Goal: Check status: Check status

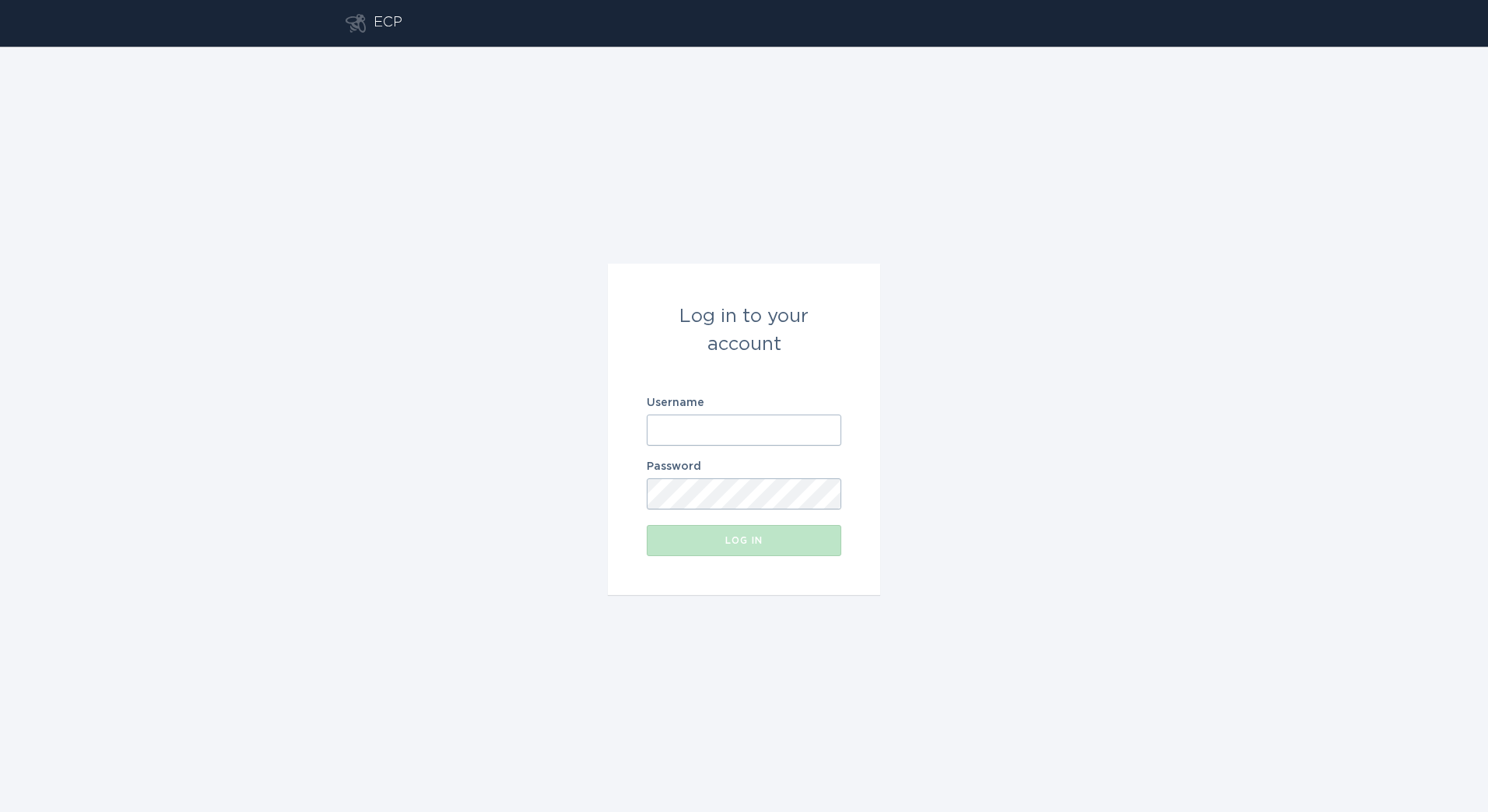
drag, startPoint x: 761, startPoint y: 436, endPoint x: 739, endPoint y: 436, distance: 22.0
click at [761, 436] on input "Username" at bounding box center [744, 430] width 194 height 31
paste input "[EMAIL_ADDRESS][DOMAIN_NAME]"
type input "[EMAIL_ADDRESS][DOMAIN_NAME]"
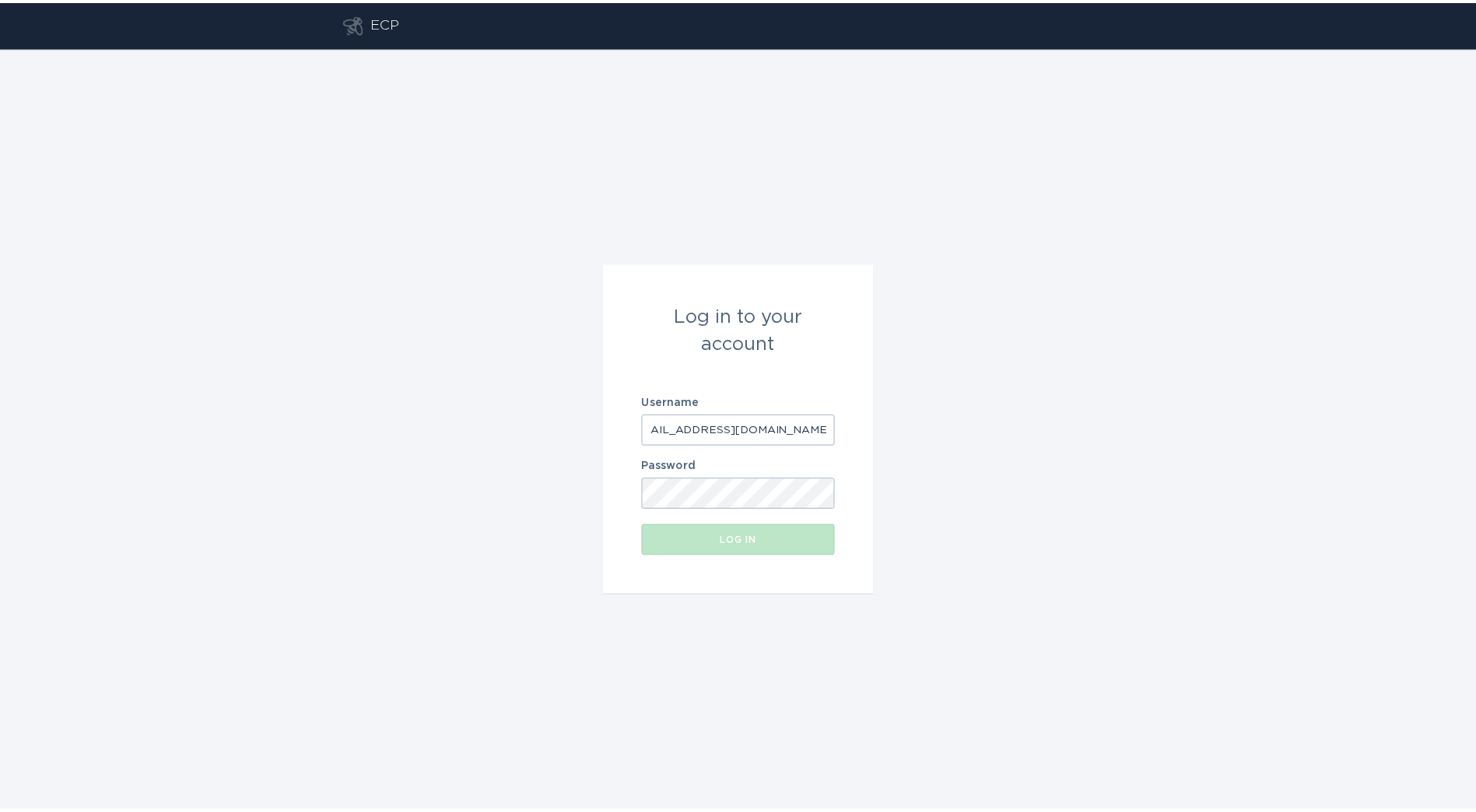
scroll to position [0, 0]
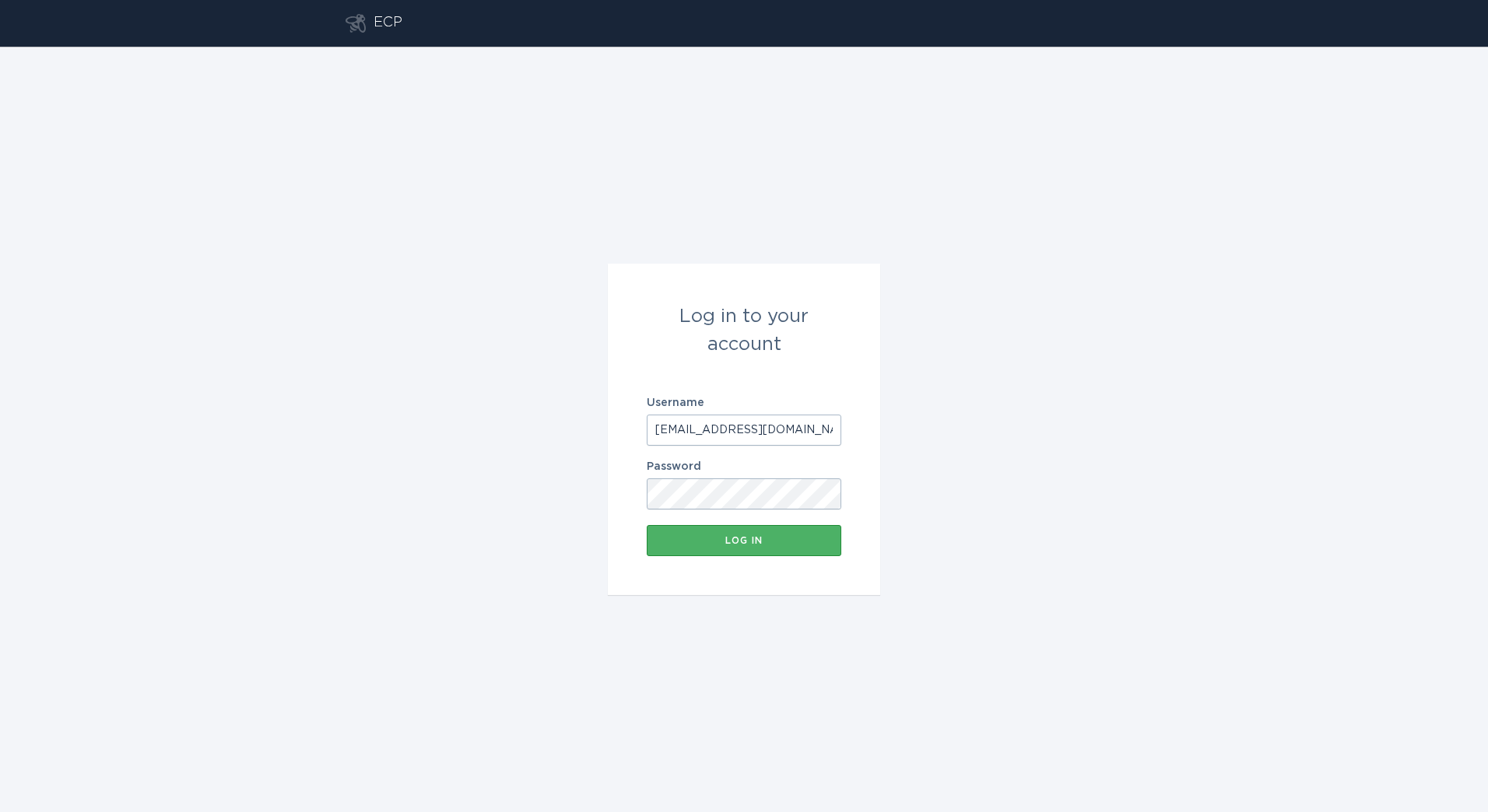
click at [721, 540] on div "Log in" at bounding box center [744, 540] width 179 height 10
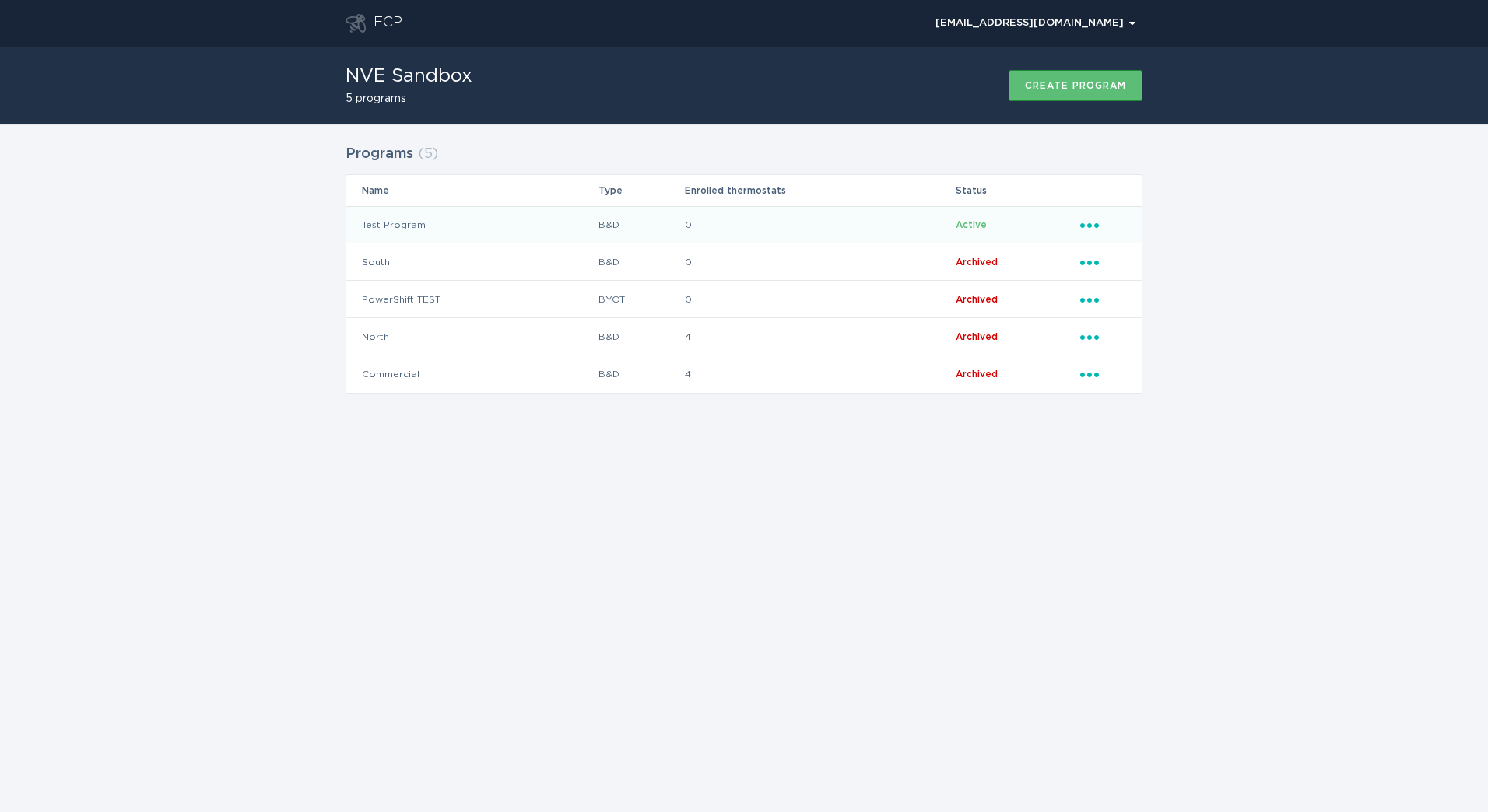
click at [731, 238] on td "0" at bounding box center [819, 225] width 271 height 37
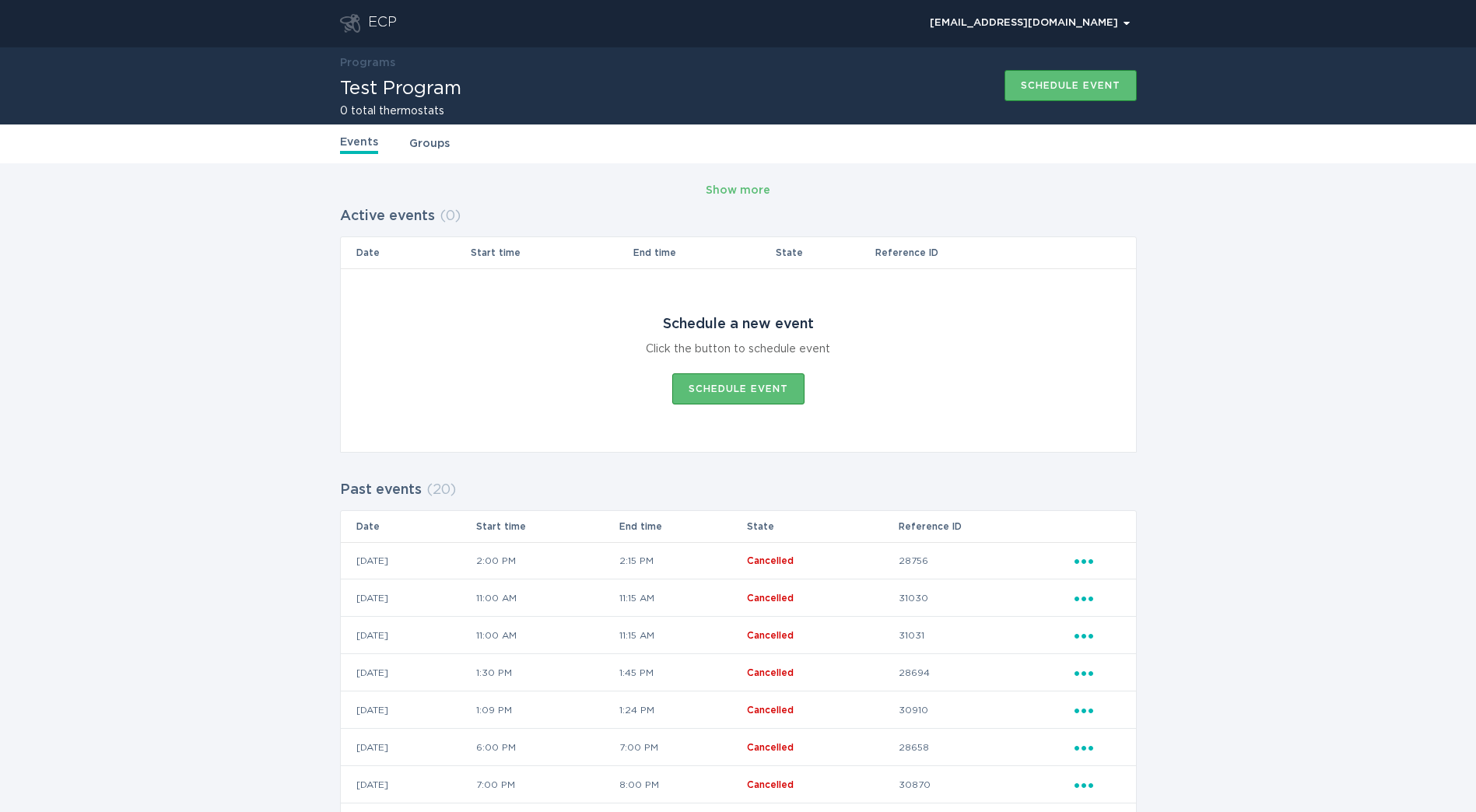
click at [215, 334] on div "Show more Active events ( 0 ) Date Start time End time State Reference ID Sched…" at bounding box center [738, 746] width 1476 height 1166
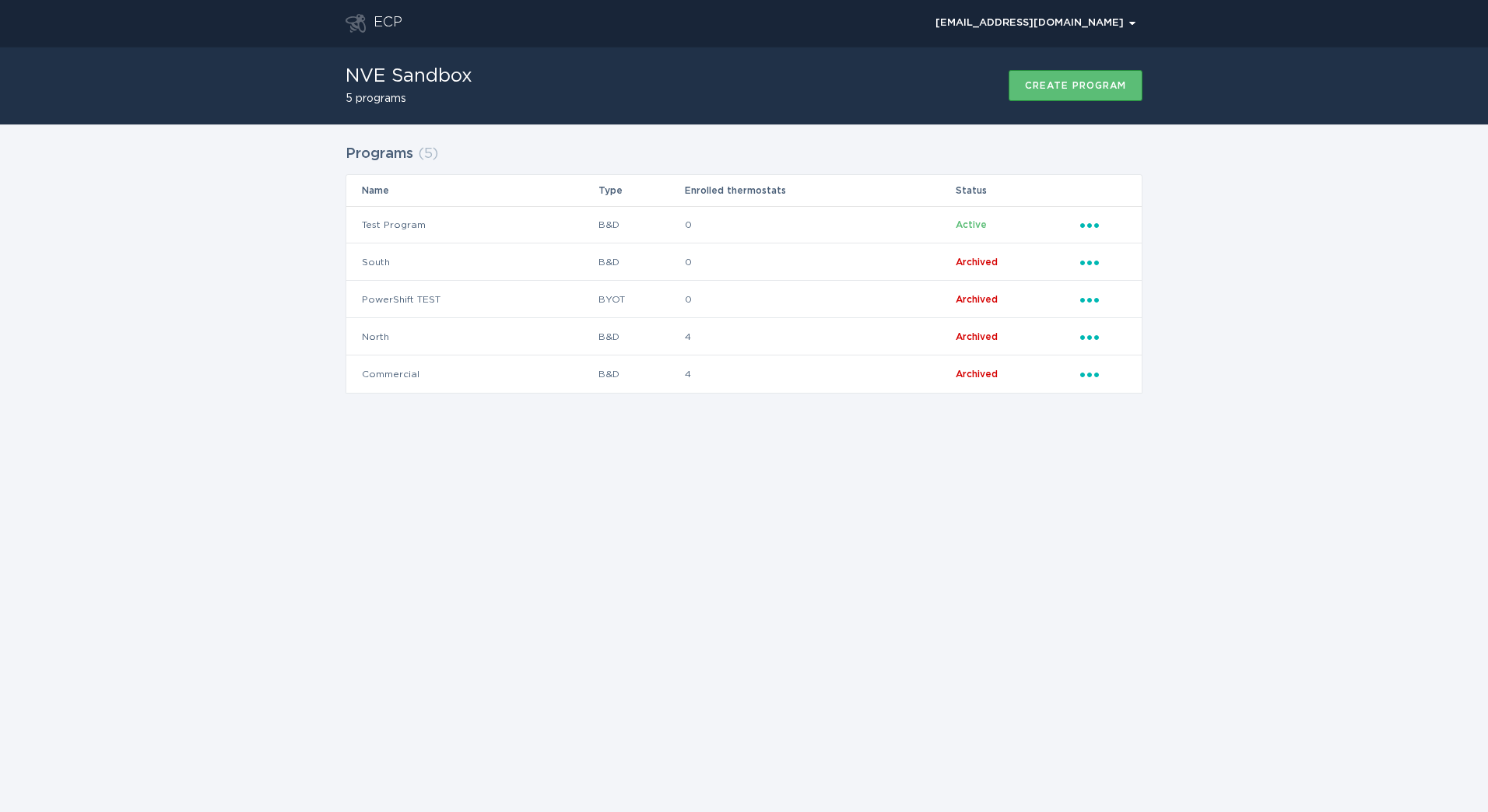
click at [1226, 223] on div "Programs ( 5 ) Name Type Enrolled thermostats Status Test Program B&D 0 Active …" at bounding box center [744, 278] width 1488 height 308
